Goal: Task Accomplishment & Management: Use online tool/utility

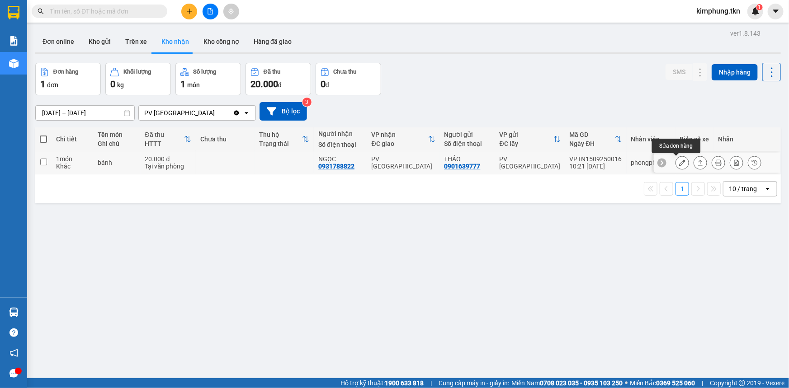
click at [679, 163] on icon at bounding box center [682, 163] width 6 height 6
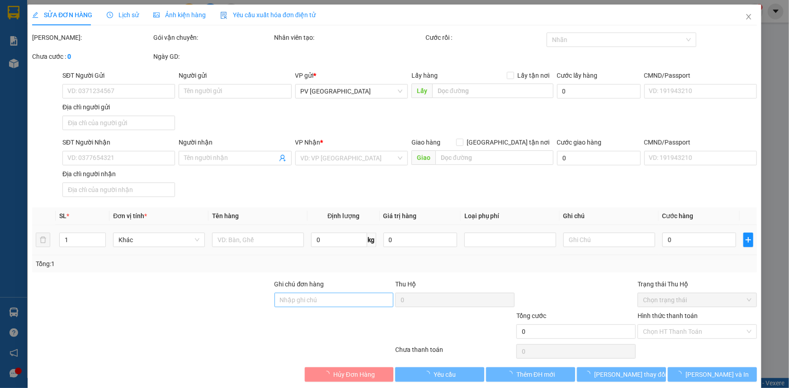
type input "0901639777"
type input "THẢO"
type input "0931788822"
type input "NGỌC"
type input "20.000"
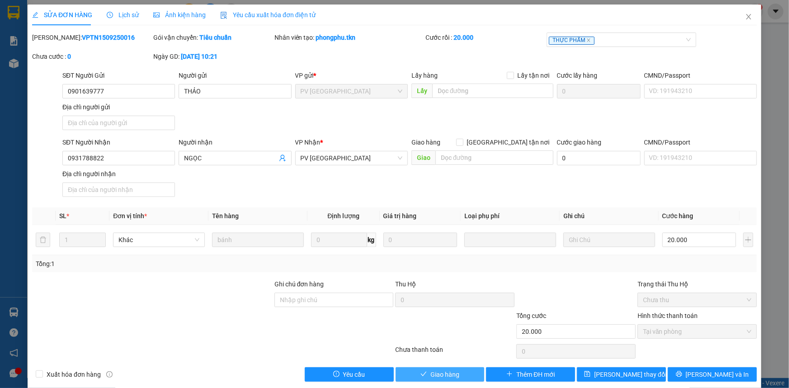
click at [451, 372] on span "Giao hàng" at bounding box center [444, 375] width 29 height 10
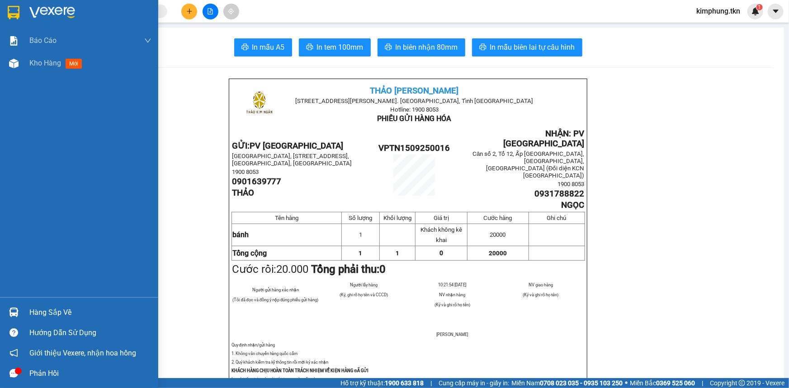
click at [31, 312] on div "Hàng sắp về" at bounding box center [90, 313] width 122 height 14
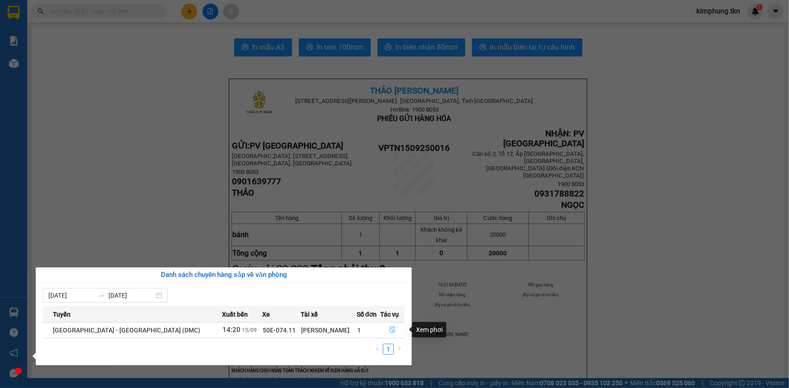
click at [390, 328] on icon "file-done" at bounding box center [392, 330] width 5 height 6
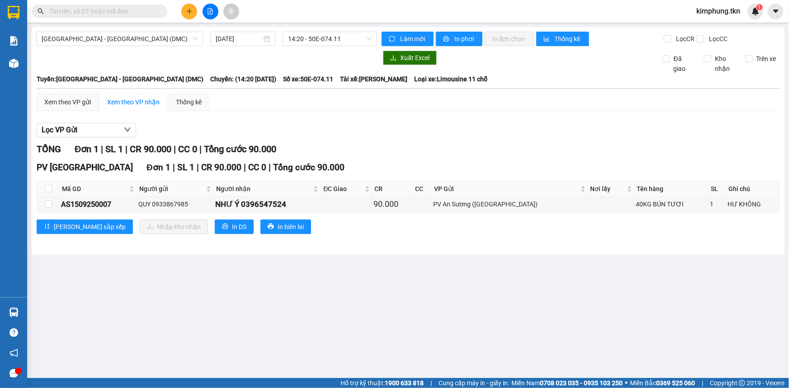
click at [43, 194] on th at bounding box center [48, 189] width 23 height 15
drag, startPoint x: 47, startPoint y: 185, endPoint x: 117, endPoint y: 214, distance: 75.2
click at [49, 185] on input "checkbox" at bounding box center [48, 188] width 7 height 7
checkbox input "true"
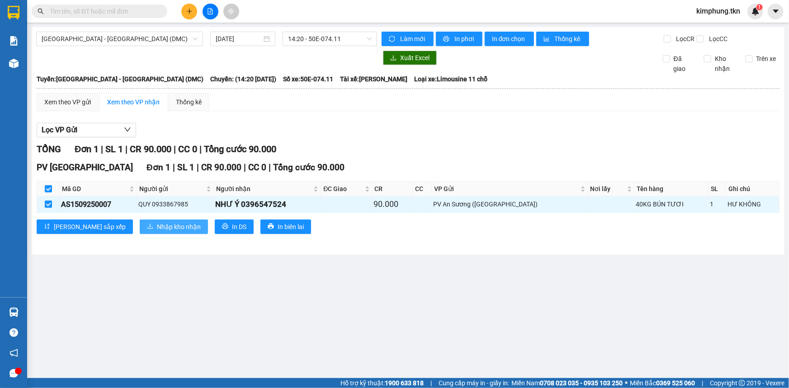
click at [146, 231] on button "Nhập kho nhận" at bounding box center [174, 227] width 68 height 14
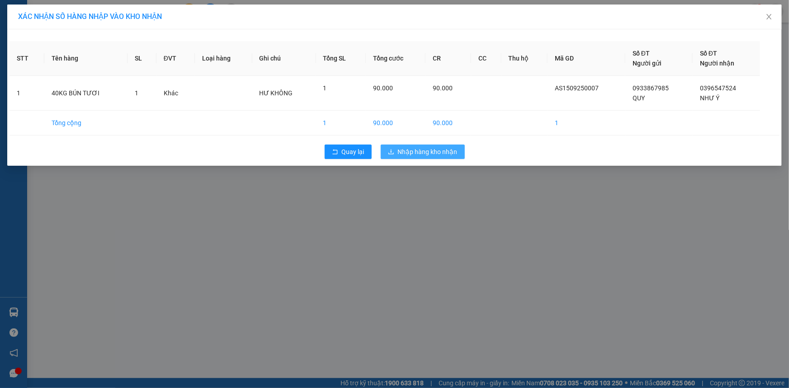
click at [409, 153] on span "Nhập hàng kho nhận" at bounding box center [428, 152] width 60 height 10
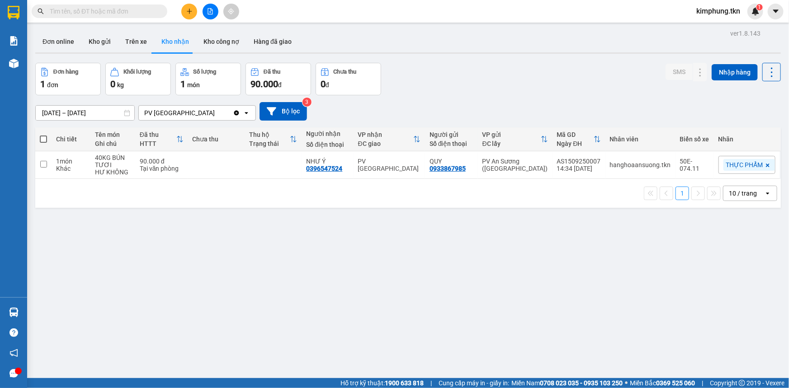
click at [493, 292] on div "ver 1.8.143 Đơn online Kho gửi Trên xe Kho nhận Kho công nợ Hàng đã giao Đơn hà…" at bounding box center [408, 221] width 753 height 388
